Goal: Information Seeking & Learning: Learn about a topic

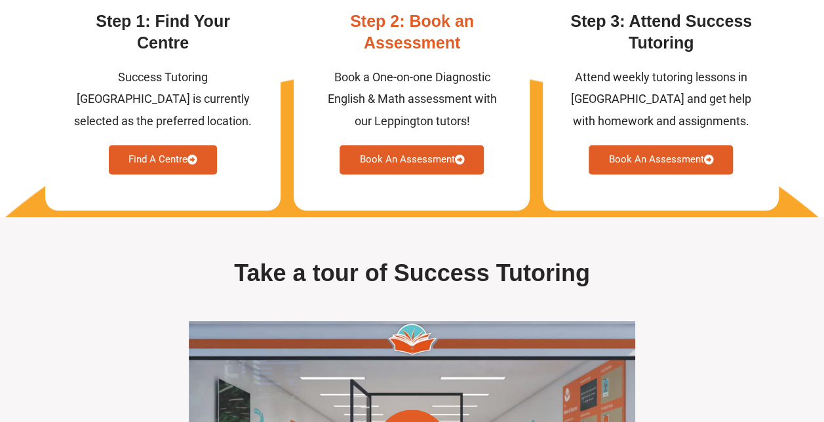
scroll to position [3538, 0]
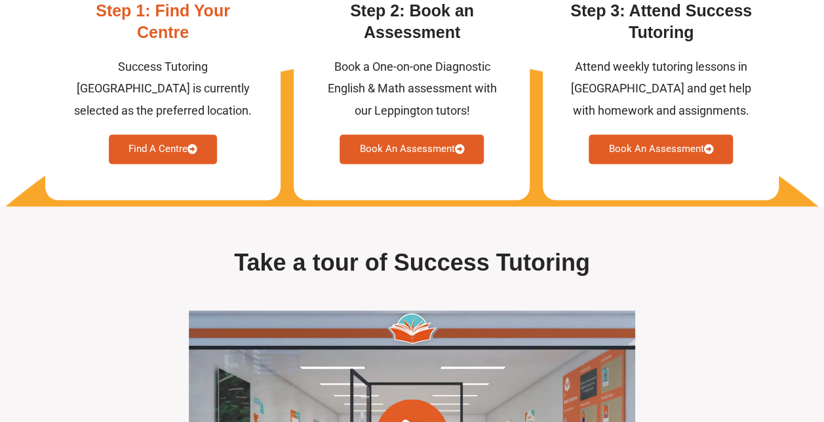
click at [157, 143] on link "Find A Centre" at bounding box center [163, 148] width 108 height 29
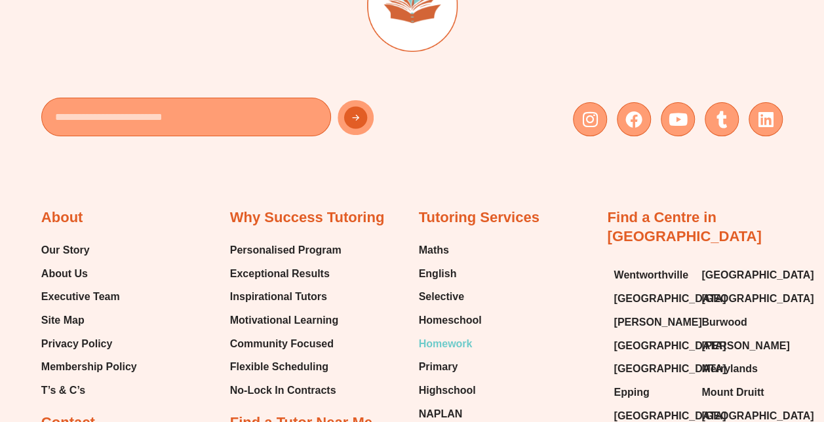
scroll to position [5027, 0]
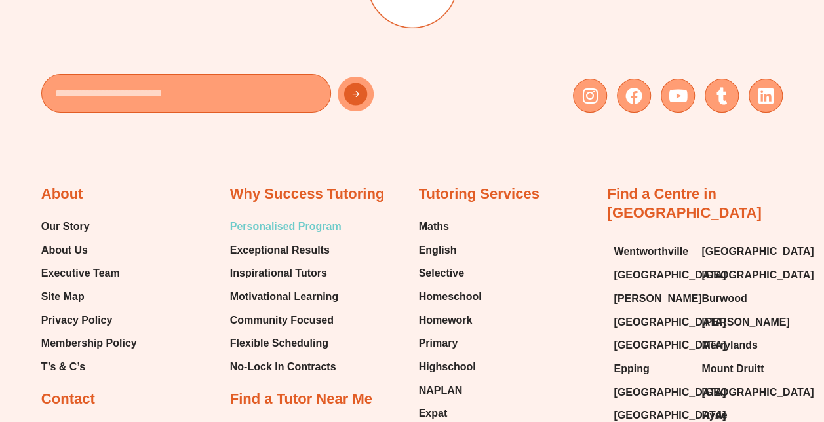
click at [290, 217] on span "Personalised Program" at bounding box center [285, 227] width 111 height 20
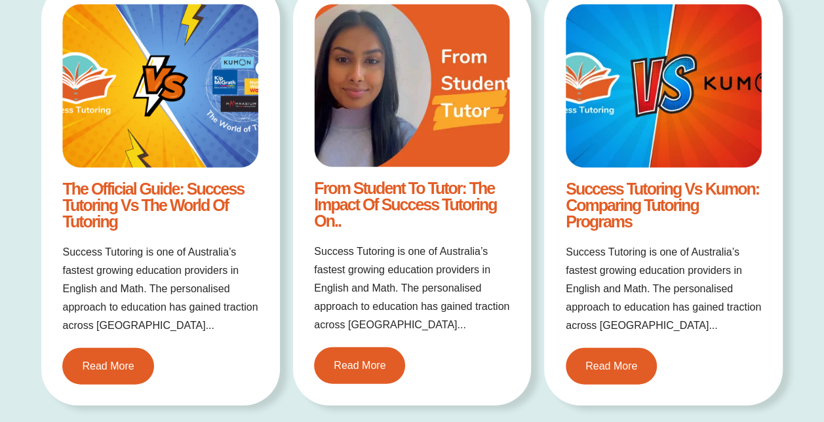
scroll to position [1376, 0]
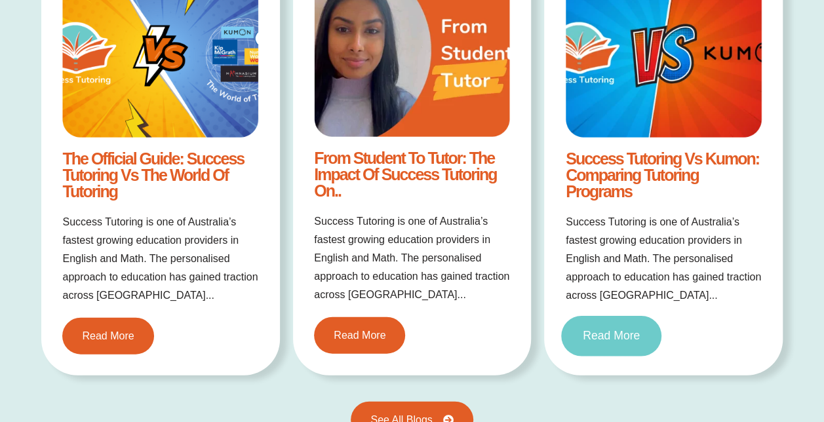
click at [605, 346] on link "Read More" at bounding box center [611, 336] width 100 height 41
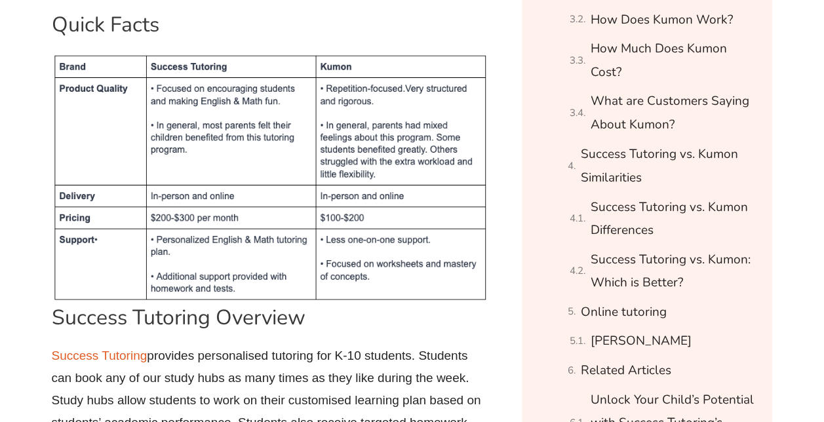
scroll to position [1245, 0]
